Goal: Information Seeking & Learning: Learn about a topic

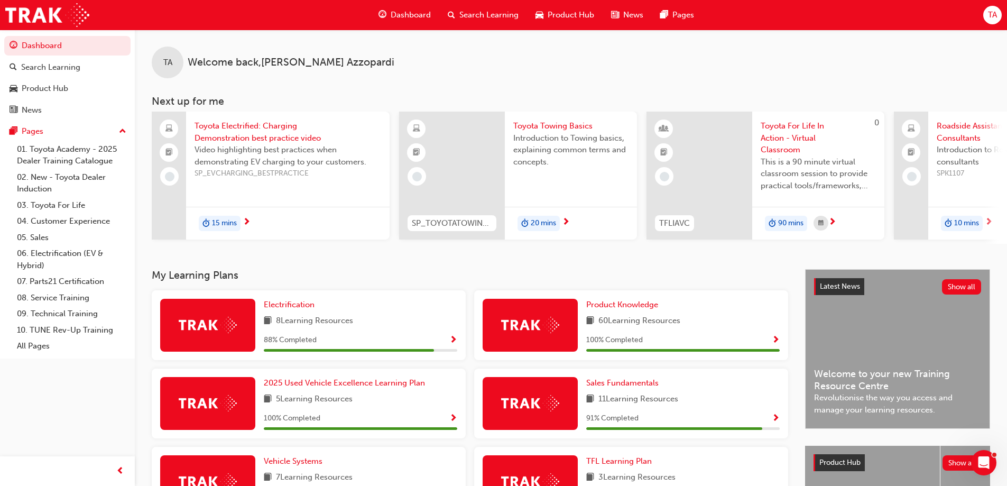
click at [282, 318] on div "Electrification 8 Learning Resources 88 % Completed" at bounding box center [361, 325] width 194 height 53
click at [299, 309] on span "Electrification" at bounding box center [289, 305] width 51 height 10
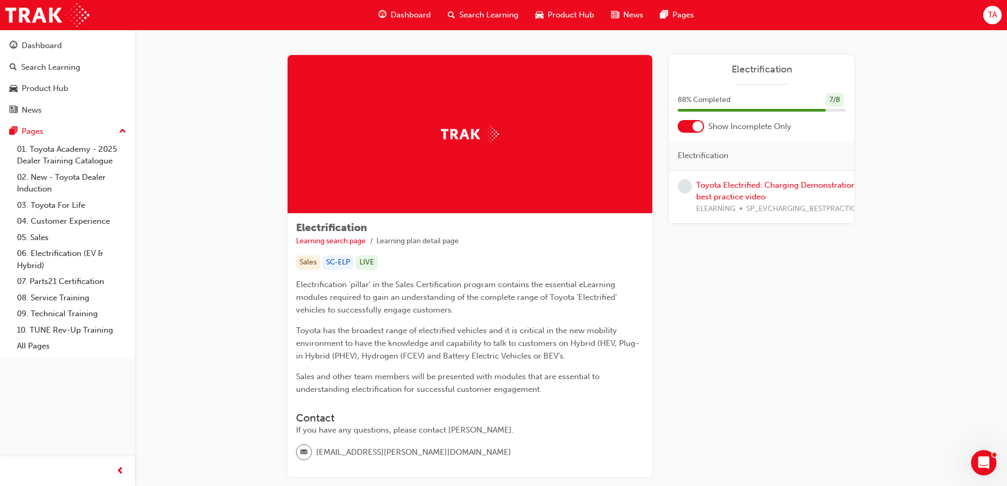
click at [400, 21] on span "Dashboard" at bounding box center [411, 15] width 40 height 12
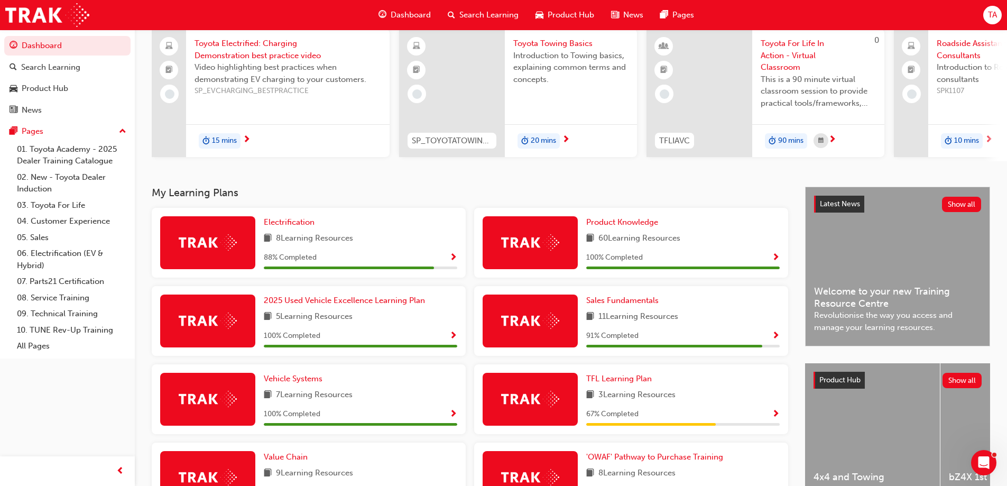
scroll to position [112, 0]
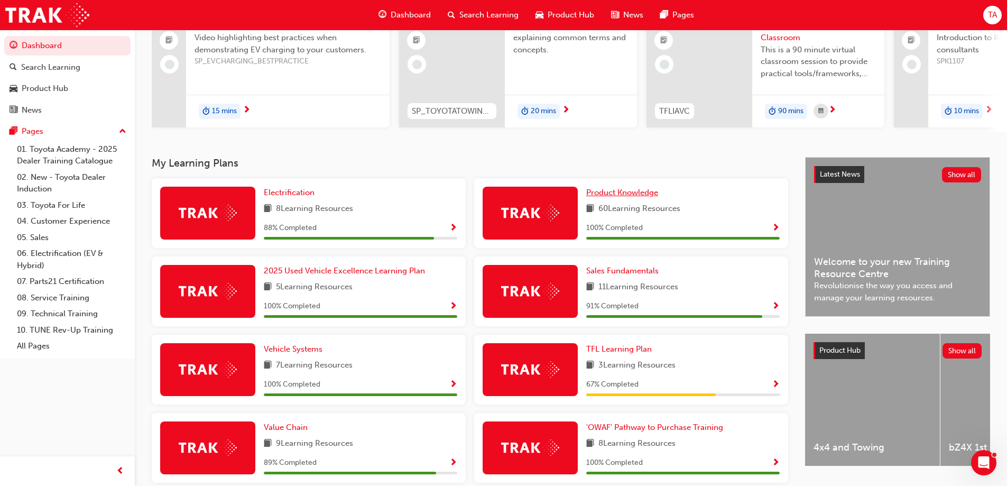
click at [634, 190] on link "Product Knowledge" at bounding box center [624, 193] width 76 height 12
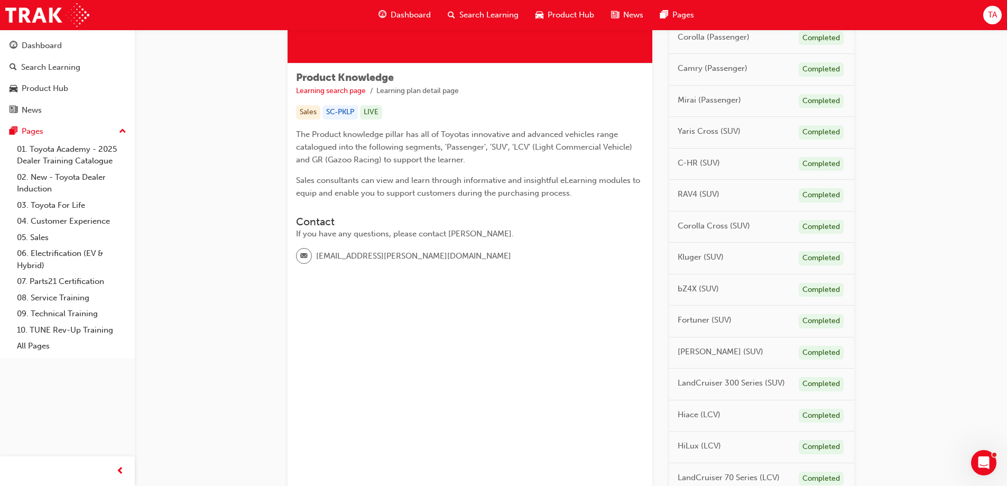
scroll to position [154, 0]
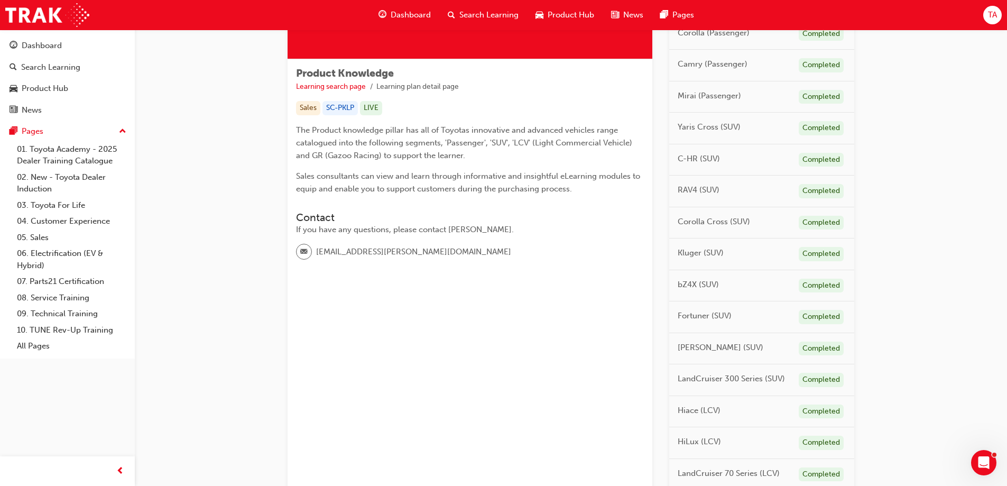
click at [742, 187] on div "RAV4 (SUV) Completed" at bounding box center [761, 192] width 185 height 32
click at [712, 190] on span "RAV4 (SUV)" at bounding box center [699, 190] width 42 height 12
drag, startPoint x: 677, startPoint y: 192, endPoint x: 796, endPoint y: 186, distance: 119.7
click at [679, 192] on div "RAV4 (SUV) Completed" at bounding box center [761, 192] width 185 height 32
click at [830, 192] on div "Completed" at bounding box center [821, 191] width 45 height 14
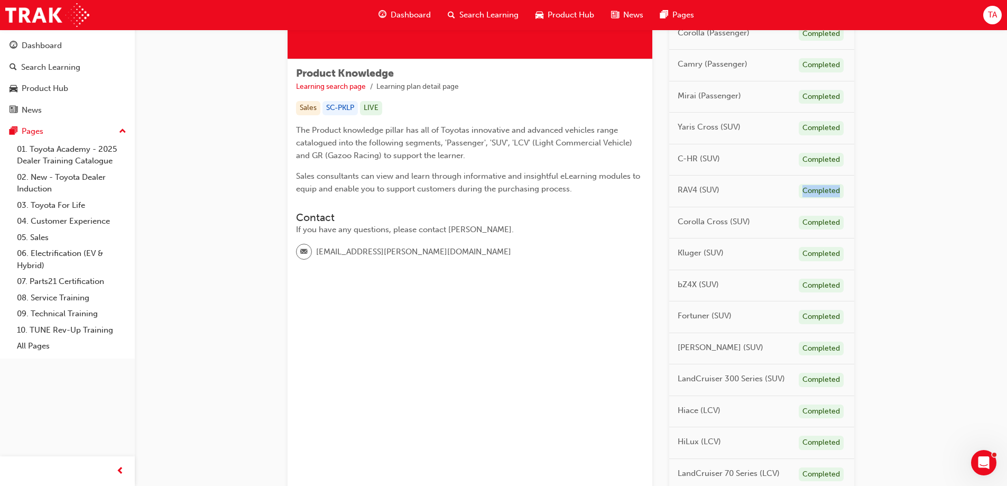
click at [830, 192] on div "Completed" at bounding box center [821, 191] width 45 height 14
click at [526, 158] on p "The Product knowledge pillar has all of Toyotas innovative and advanced vehicle…" at bounding box center [470, 143] width 348 height 38
click at [570, 17] on span "Product Hub" at bounding box center [571, 15] width 47 height 12
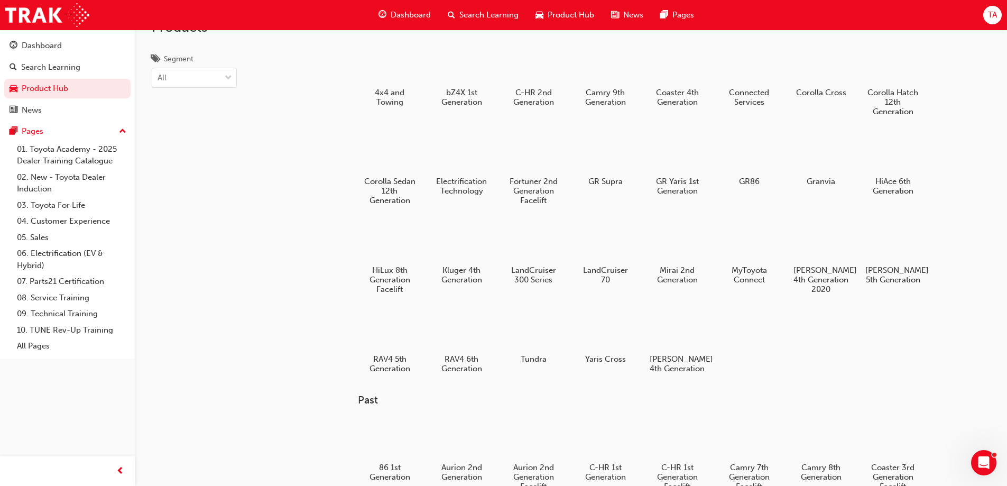
scroll to position [18, 0]
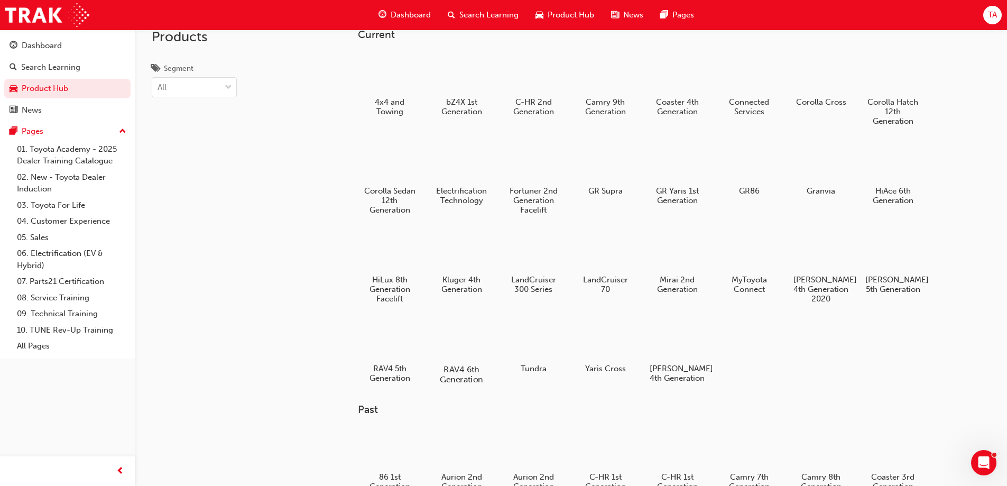
click at [452, 345] on div at bounding box center [461, 339] width 59 height 42
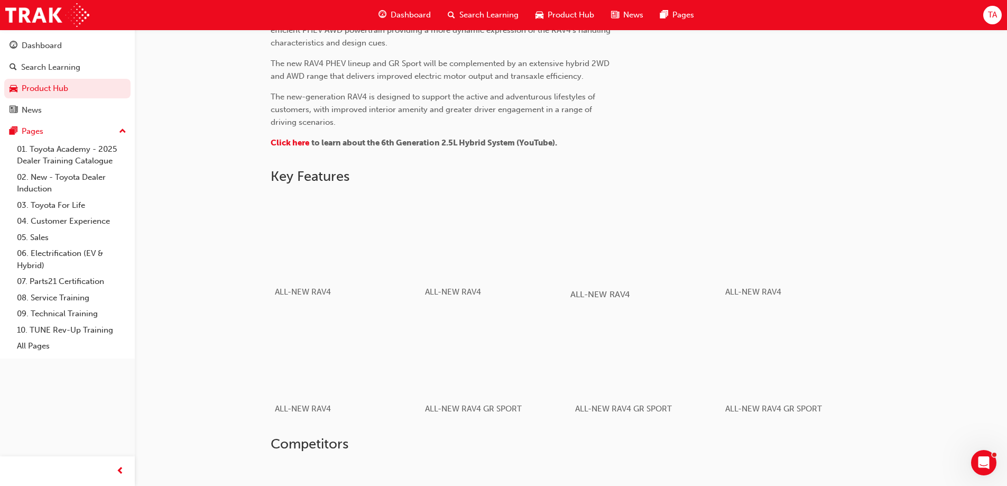
scroll to position [678, 0]
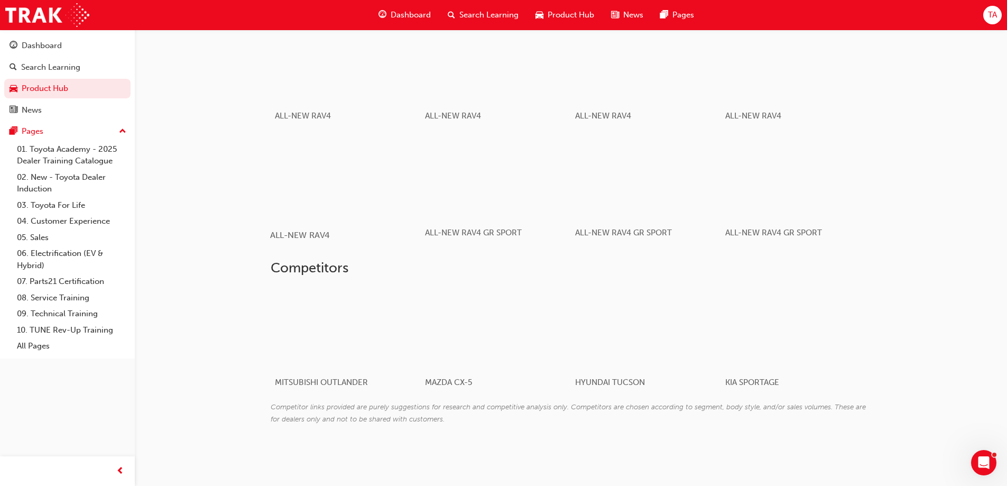
click at [324, 237] on span "ALL-NEW RAV4" at bounding box center [299, 235] width 59 height 10
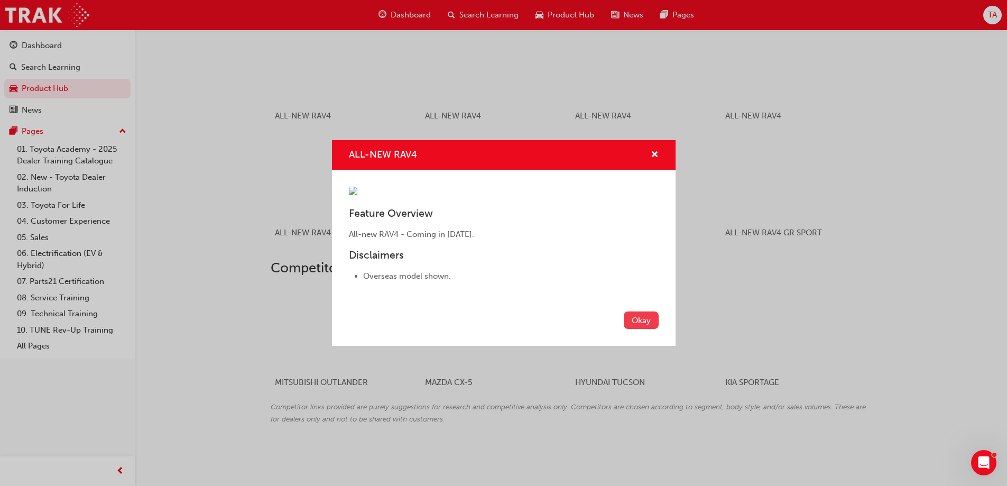
click at [636, 318] on button "Okay" at bounding box center [641, 319] width 35 height 17
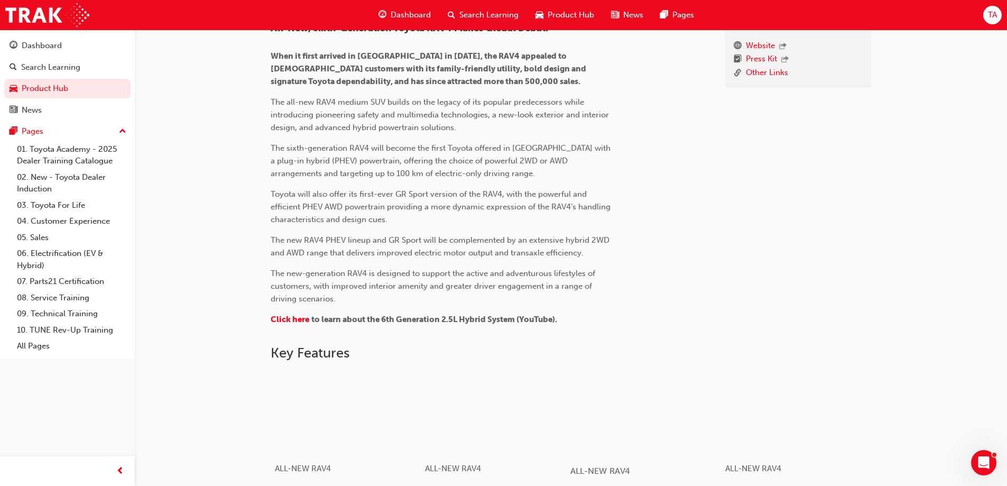
scroll to position [0, 0]
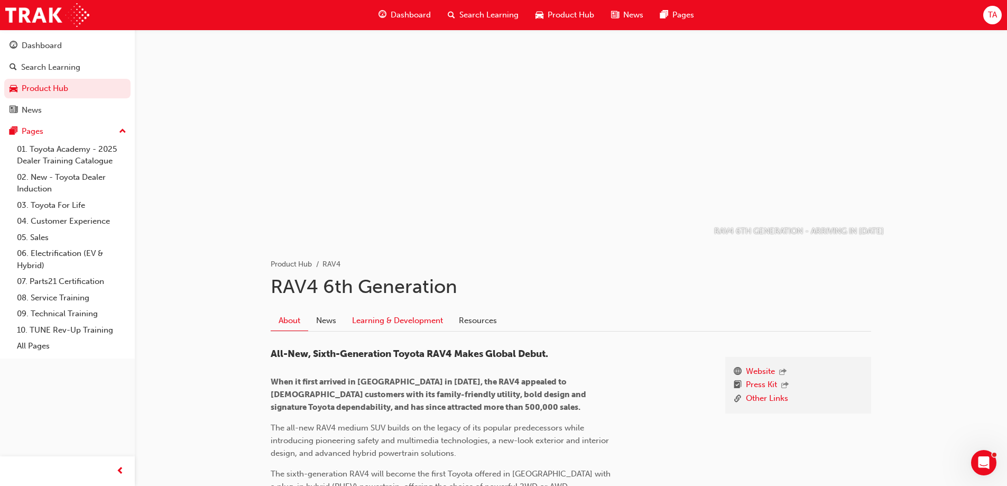
click at [395, 319] on link "Learning & Development" at bounding box center [397, 320] width 107 height 20
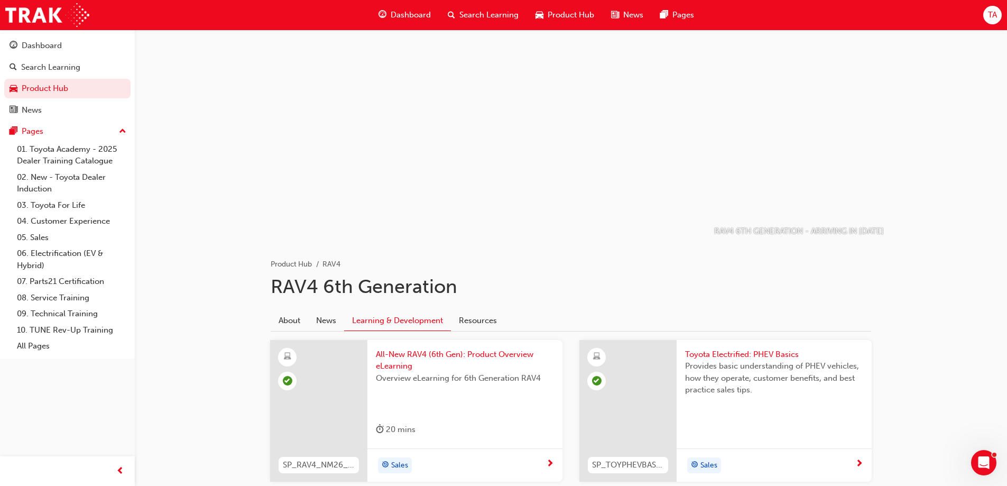
scroll to position [73, 0]
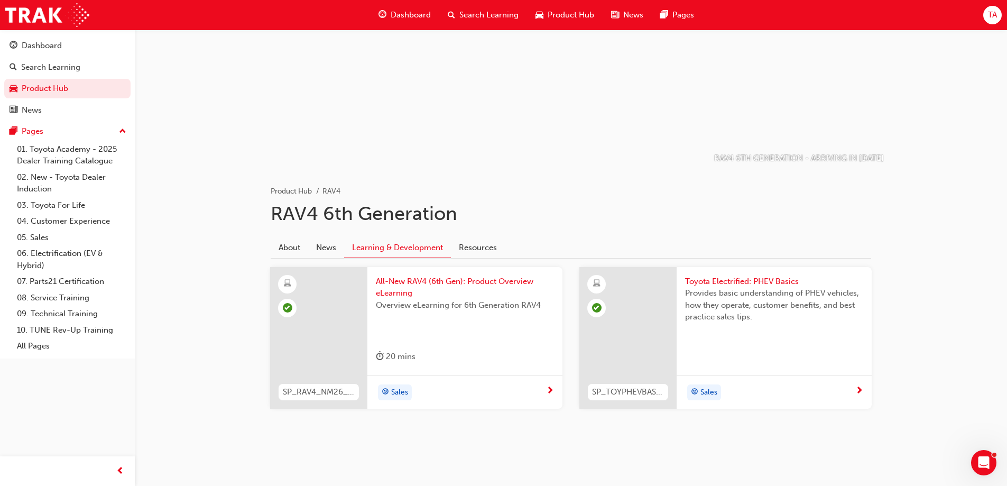
click at [499, 280] on span "All-New RAV4 (6th Gen): Product Overview eLearning" at bounding box center [465, 288] width 178 height 24
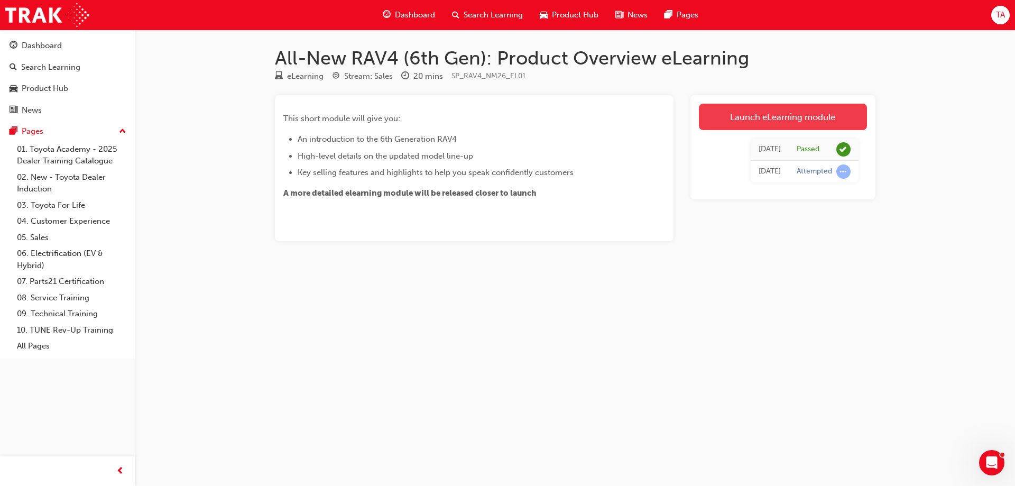
click at [755, 121] on link "Launch eLearning module" at bounding box center [783, 117] width 168 height 26
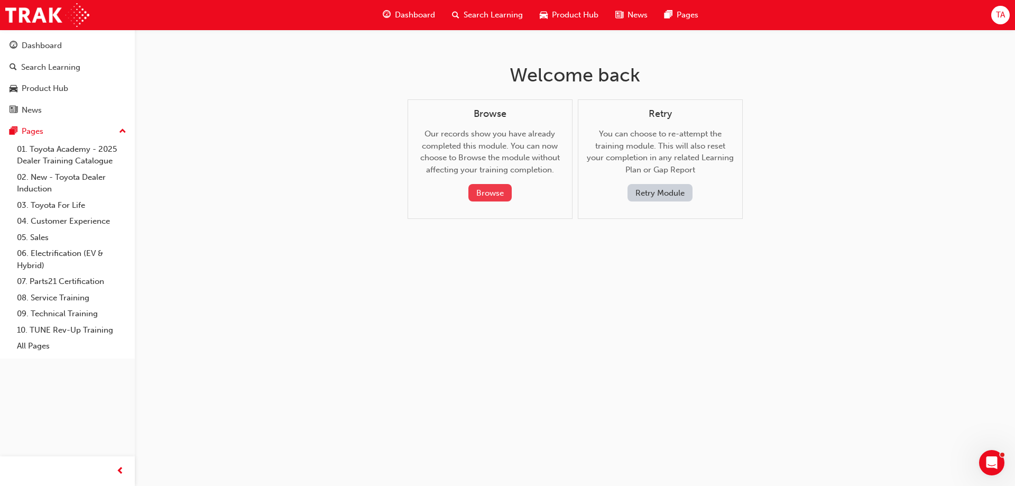
click at [501, 194] on button "Browse" at bounding box center [490, 192] width 43 height 17
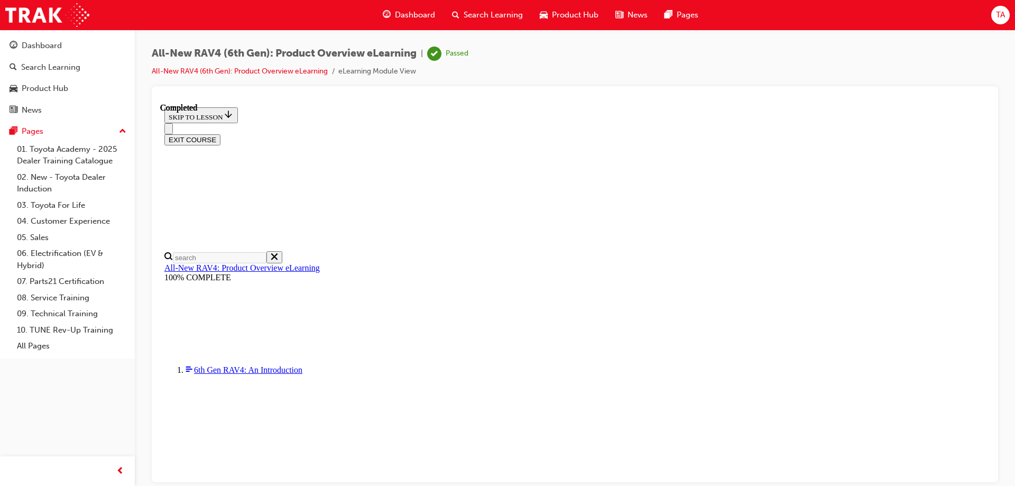
scroll to position [37, 0]
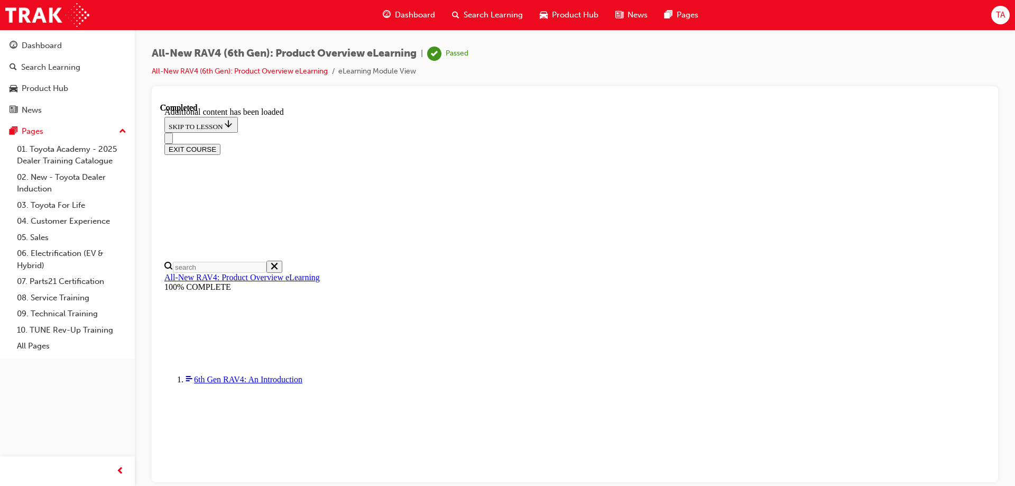
scroll to position [384, 0]
